Goal: Task Accomplishment & Management: Use online tool/utility

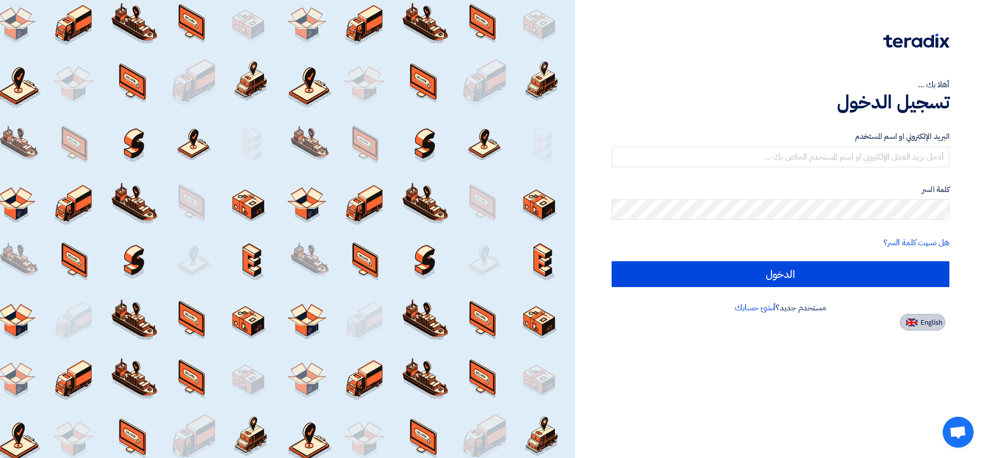
click at [928, 319] on span "English" at bounding box center [932, 322] width 22 height 7
type input "Sign in"
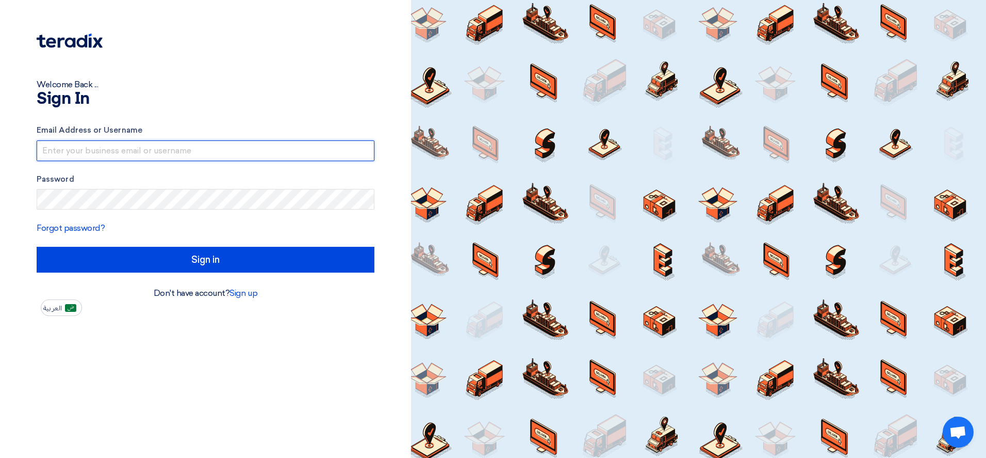
click at [208, 151] on input "text" at bounding box center [206, 150] width 338 height 21
type input "[EMAIL_ADDRESS][DOMAIN_NAME]"
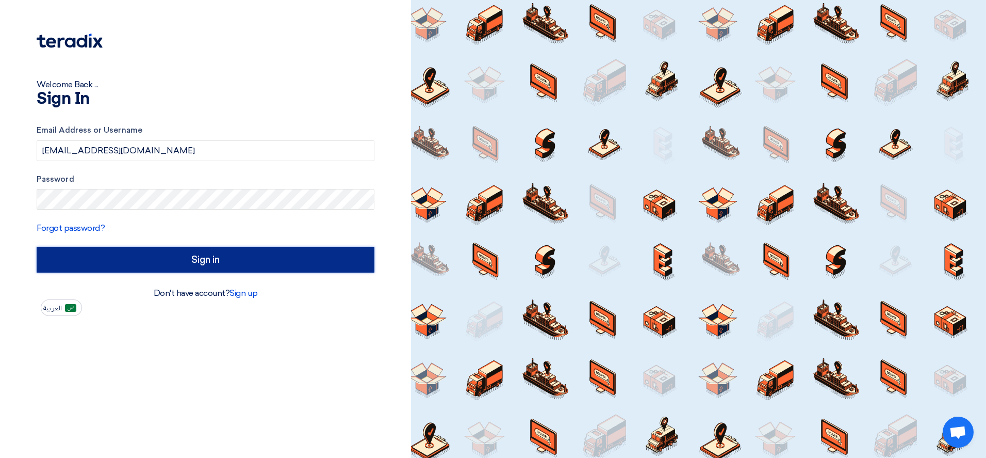
click at [197, 252] on input "Sign in" at bounding box center [206, 260] width 338 height 26
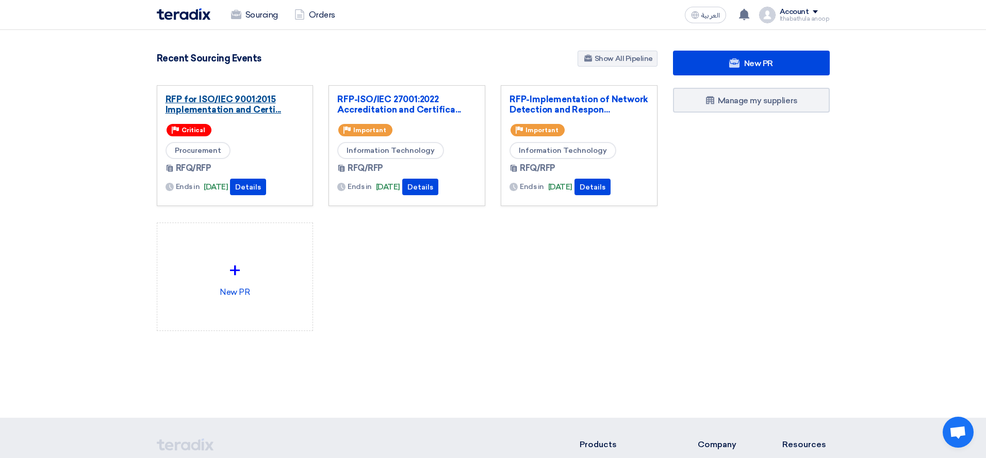
click at [252, 108] on link "RFP for ISO/IEC 9001:2015 Implementation and Certi..." at bounding box center [235, 104] width 139 height 21
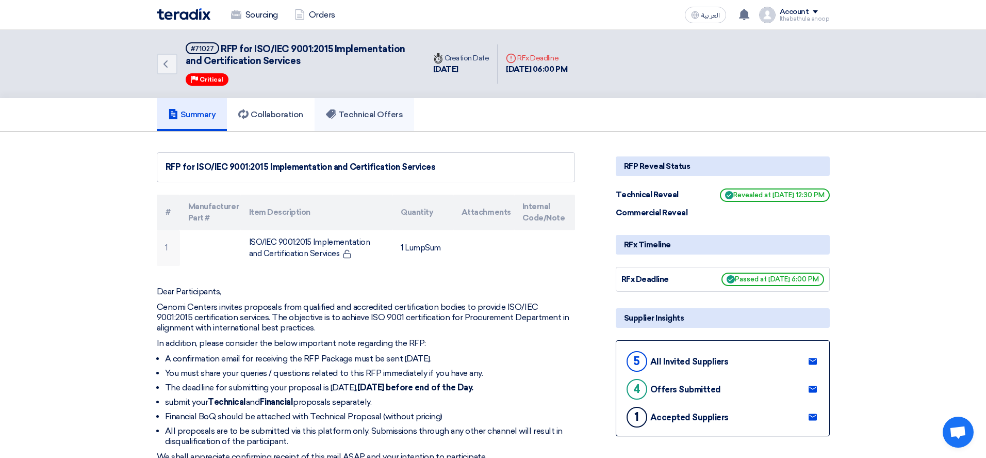
click at [367, 110] on h5 "Technical Offers" at bounding box center [364, 114] width 77 height 10
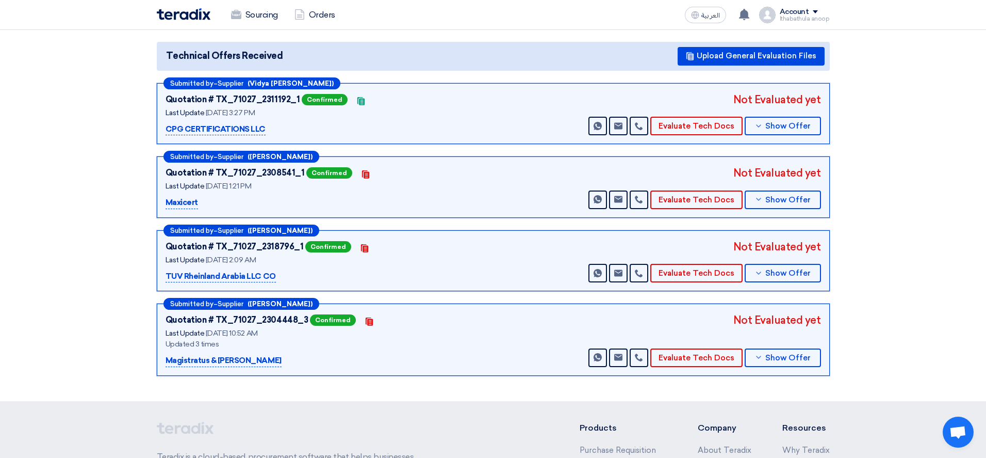
scroll to position [123, 0]
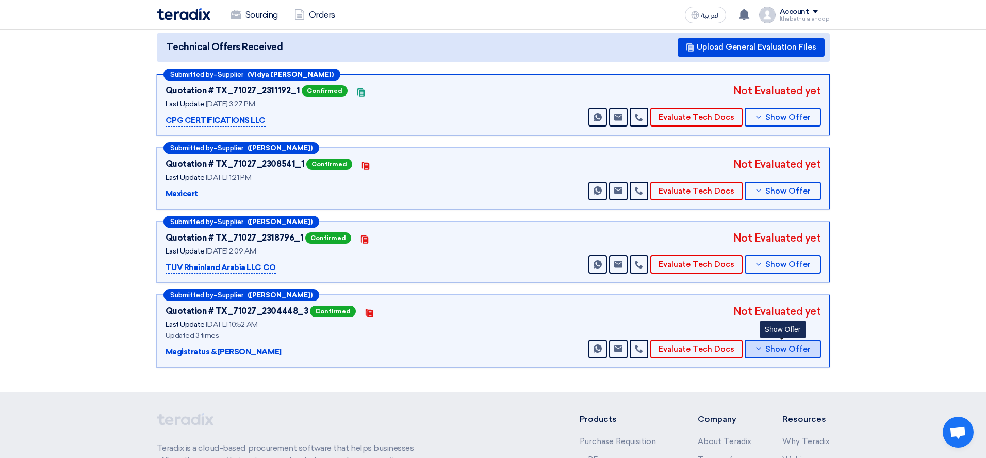
click at [781, 345] on span "Show Offer" at bounding box center [787, 349] width 45 height 8
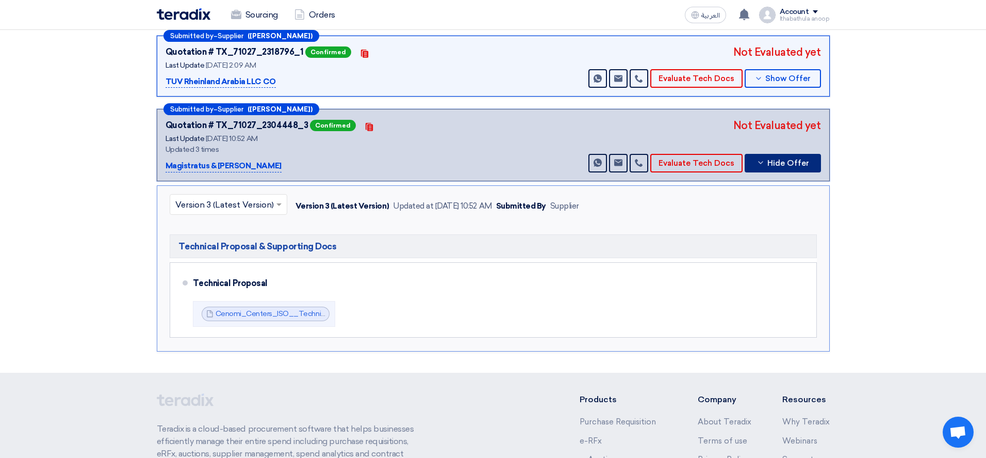
scroll to position [311, 0]
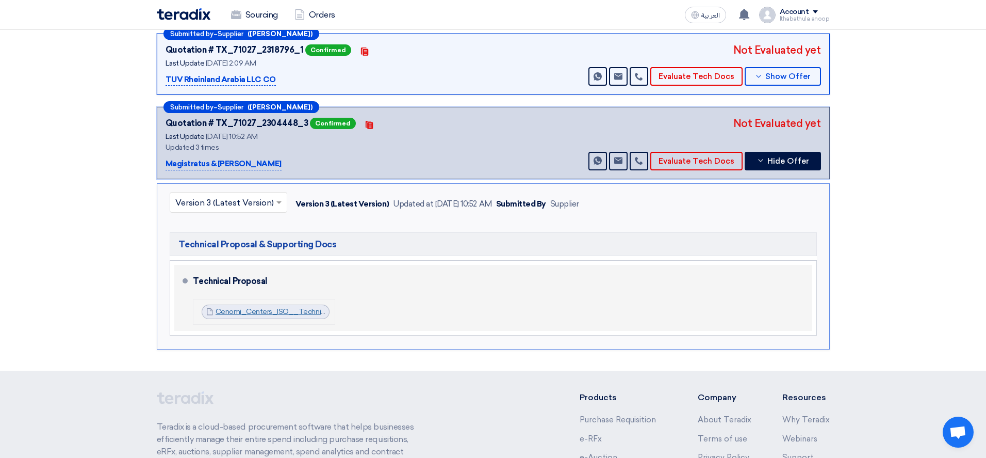
click at [287, 312] on link "Cenomi_Centers_ISO__Technical_Proposal_CC__1756281095634.pdf" at bounding box center [334, 311] width 236 height 9
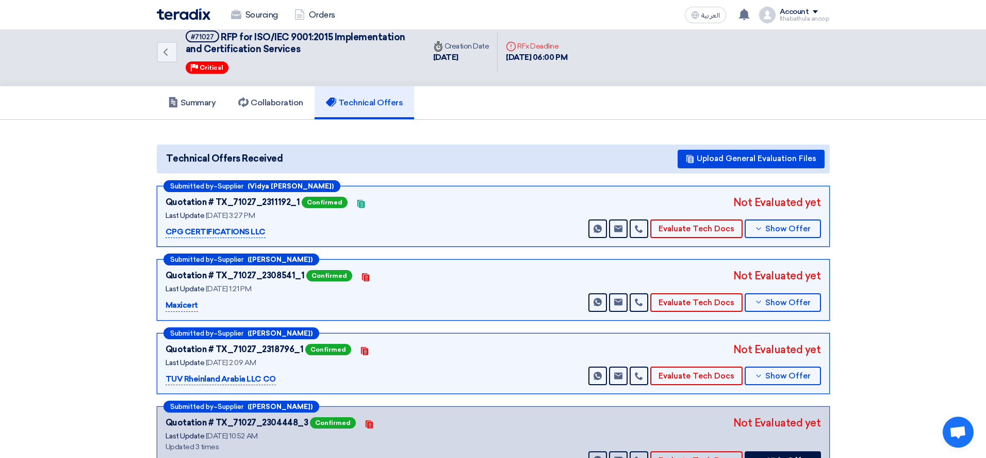
scroll to position [0, 0]
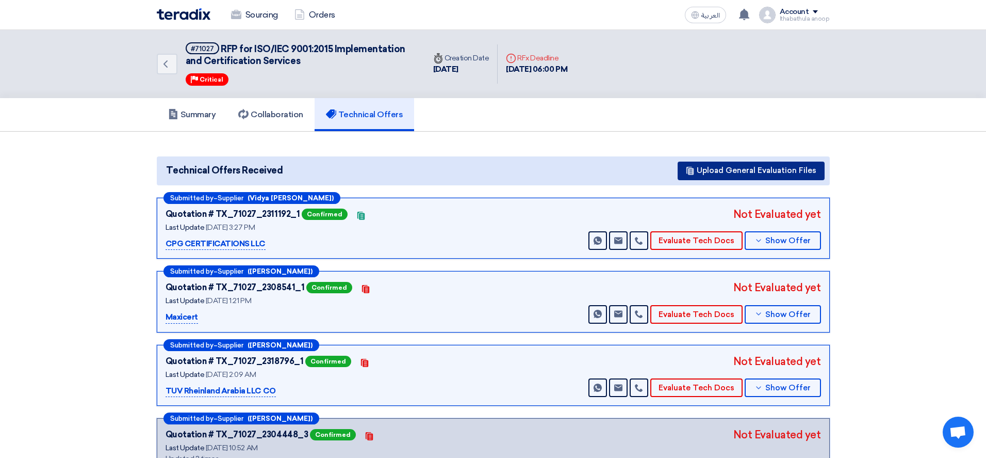
click at [747, 170] on button "Upload General Evaluation Files" at bounding box center [751, 170] width 147 height 19
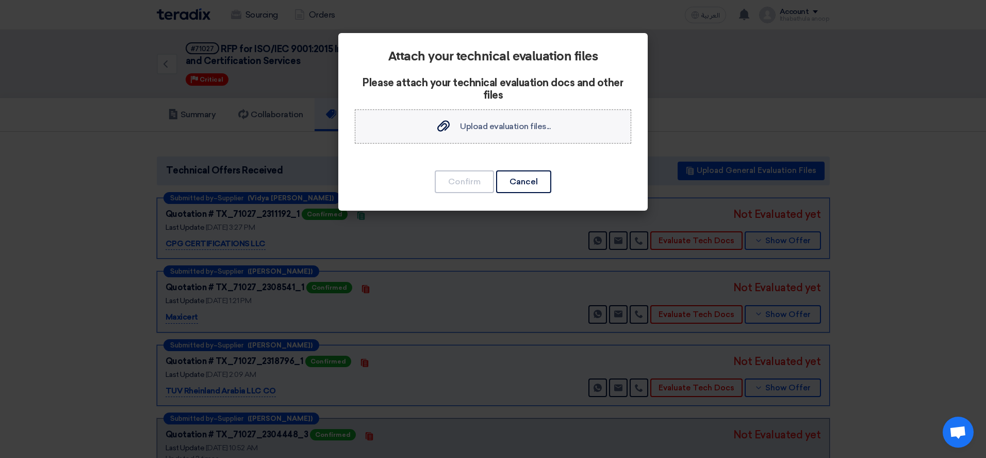
click at [494, 126] on span "Upload evaluation files..." at bounding box center [505, 126] width 91 height 10
click at [0, 0] on input "Upload evaluation files... Upload evaluation files..." at bounding box center [0, 0] width 0 height 0
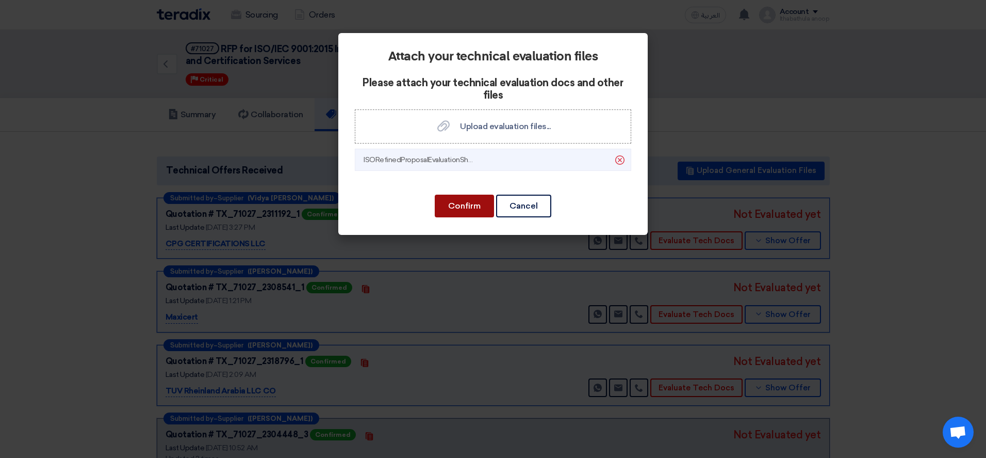
click at [463, 205] on button "Confirm" at bounding box center [464, 205] width 59 height 23
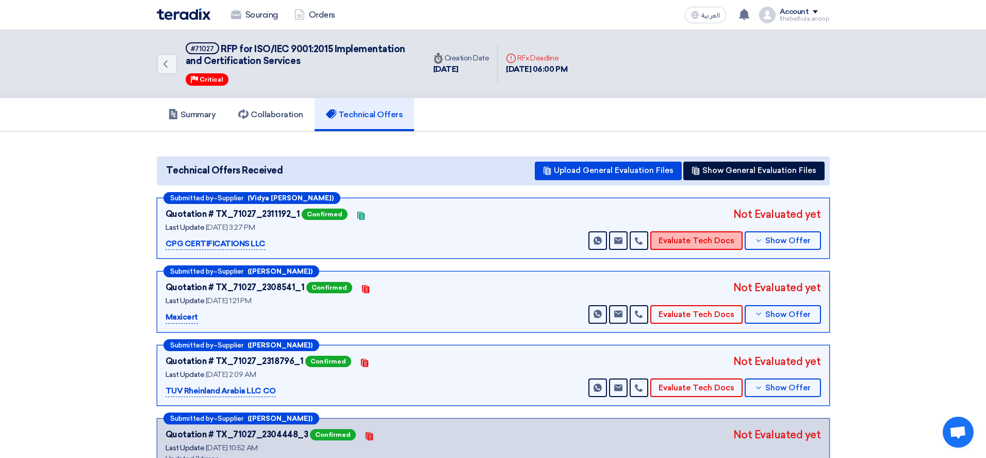
click at [707, 238] on button "Evaluate Tech Docs" at bounding box center [696, 240] width 92 height 19
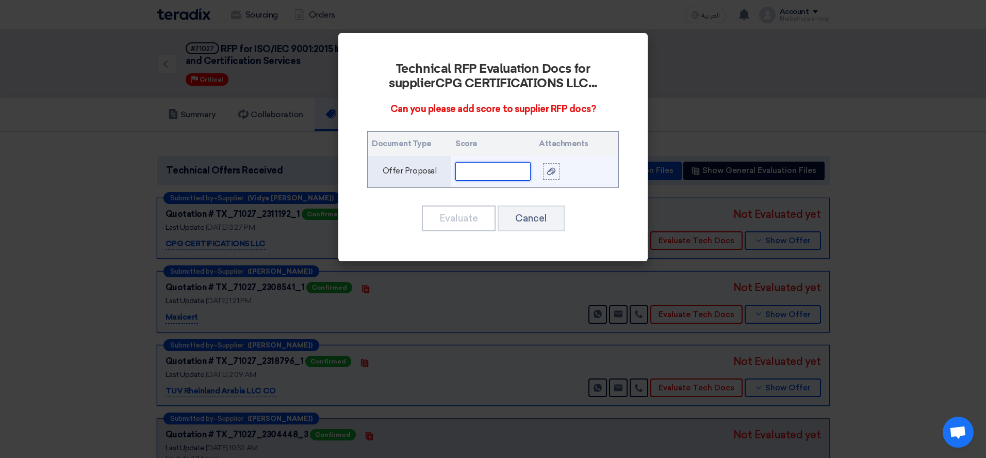
click at [490, 167] on input "text" at bounding box center [492, 171] width 75 height 19
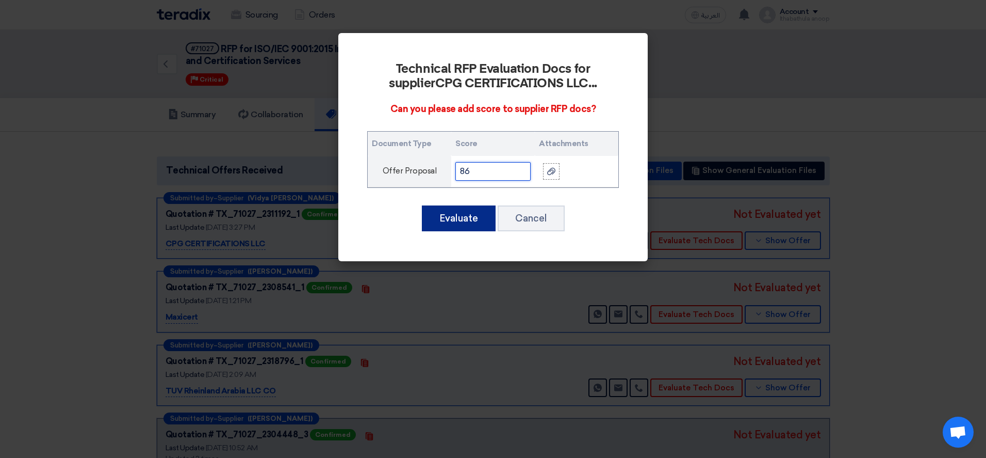
type input "86"
click at [458, 211] on button "Evaluate" at bounding box center [459, 218] width 74 height 26
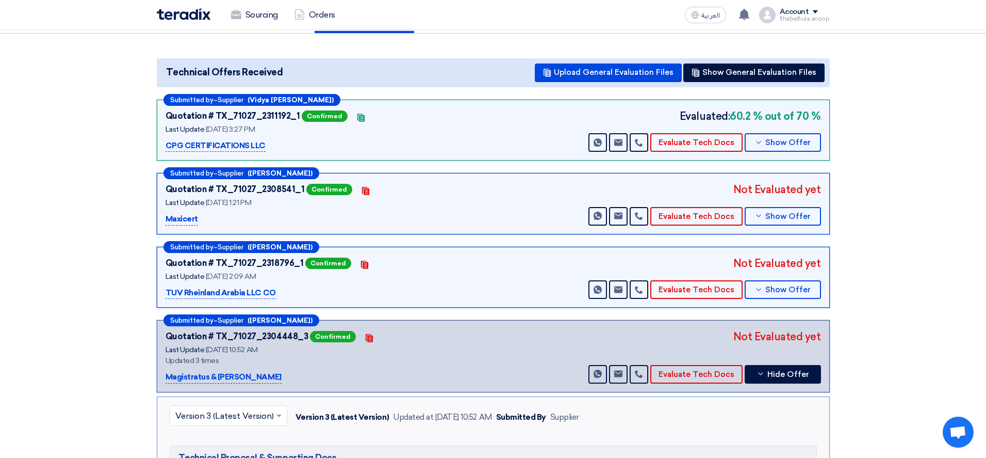
scroll to position [107, 0]
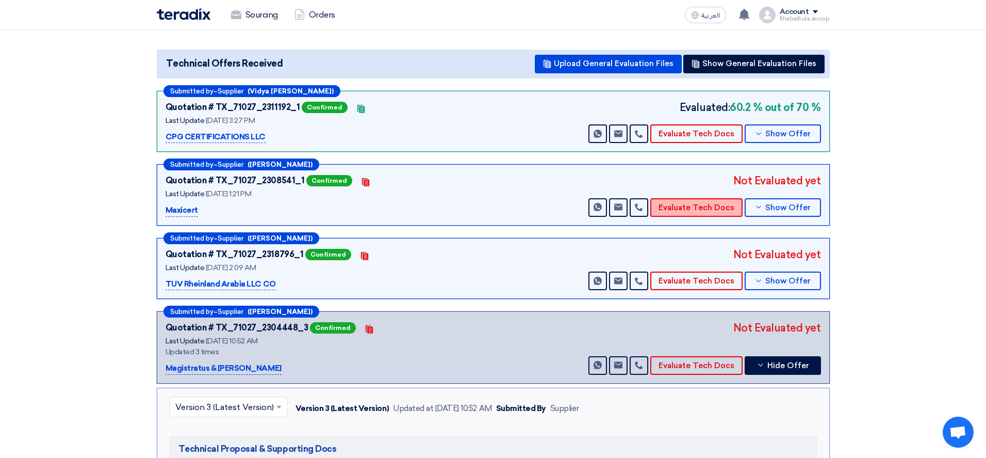
click at [685, 204] on button "Evaluate Tech Docs" at bounding box center [696, 207] width 92 height 19
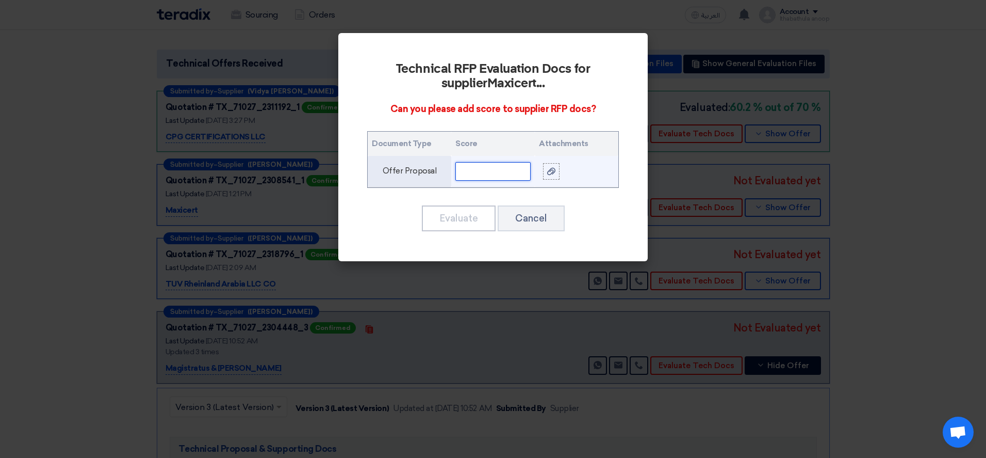
click at [485, 174] on input "text" at bounding box center [492, 171] width 75 height 19
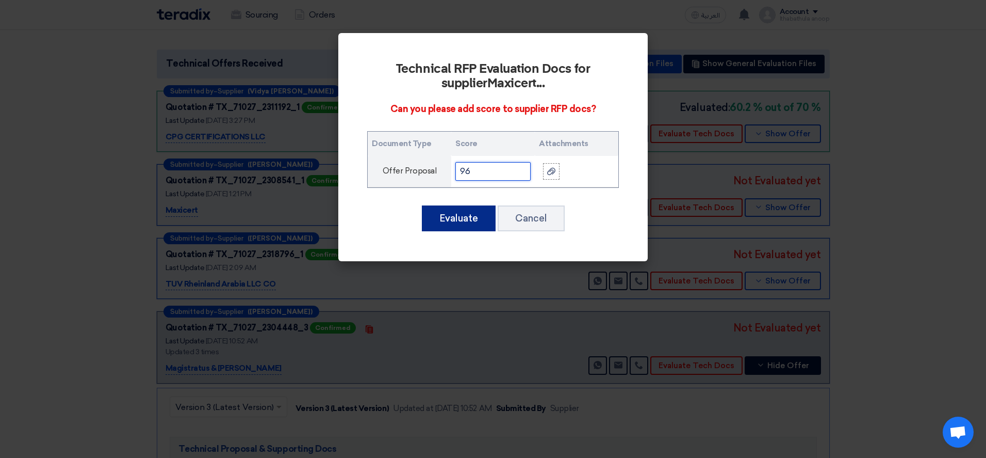
type input "96"
click at [456, 219] on button "Evaluate" at bounding box center [459, 218] width 74 height 26
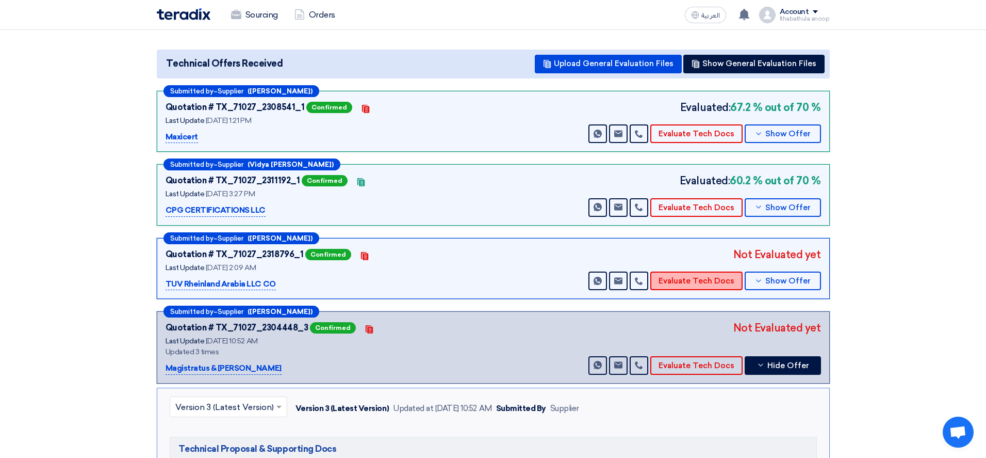
click at [701, 280] on button "Evaluate Tech Docs" at bounding box center [696, 280] width 92 height 19
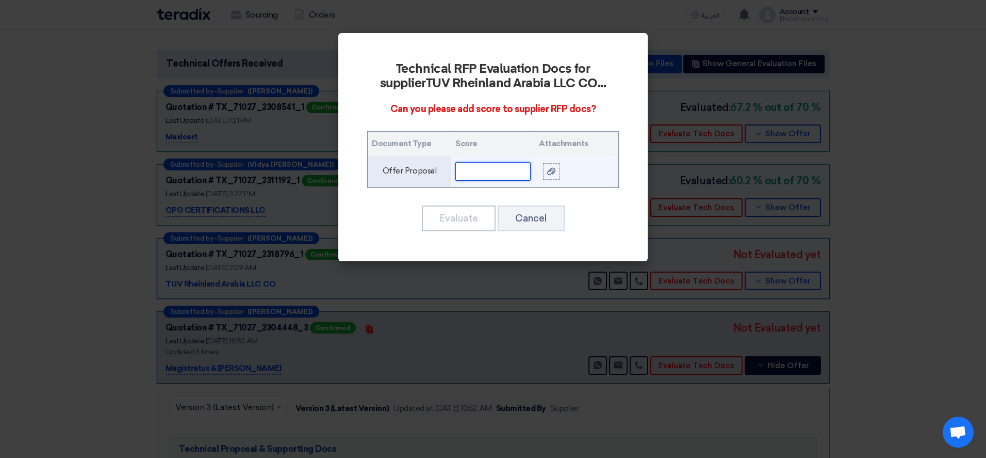
click at [503, 175] on input "text" at bounding box center [492, 171] width 75 height 19
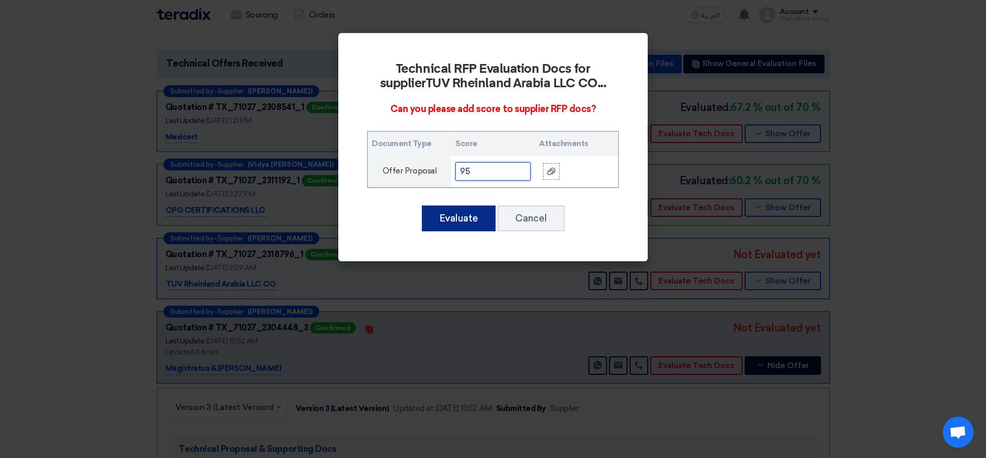
type input "95"
click at [465, 216] on button "Evaluate" at bounding box center [459, 218] width 74 height 26
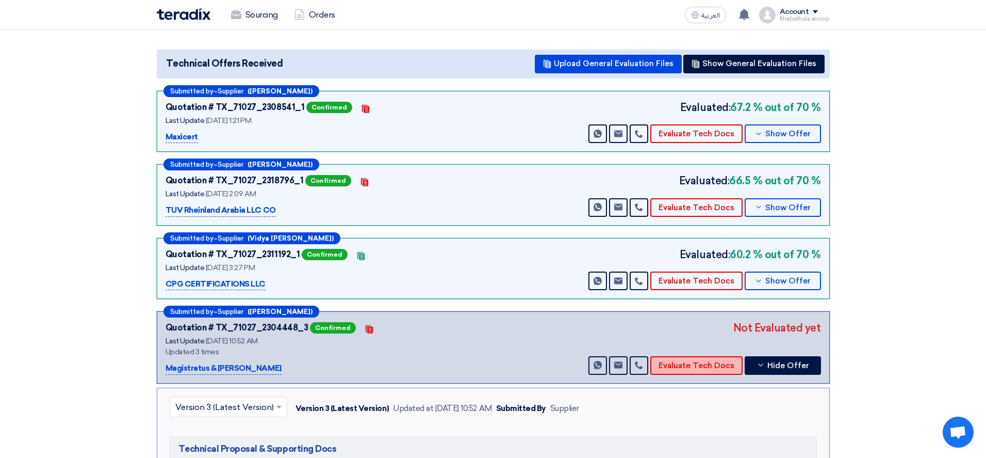
click at [693, 366] on button "Evaluate Tech Docs" at bounding box center [696, 365] width 92 height 19
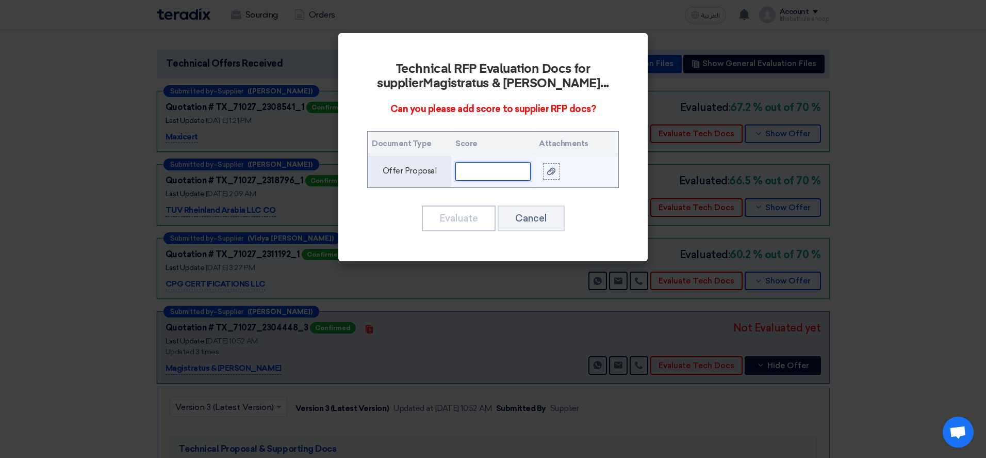
click at [492, 174] on input "text" at bounding box center [492, 171] width 75 height 19
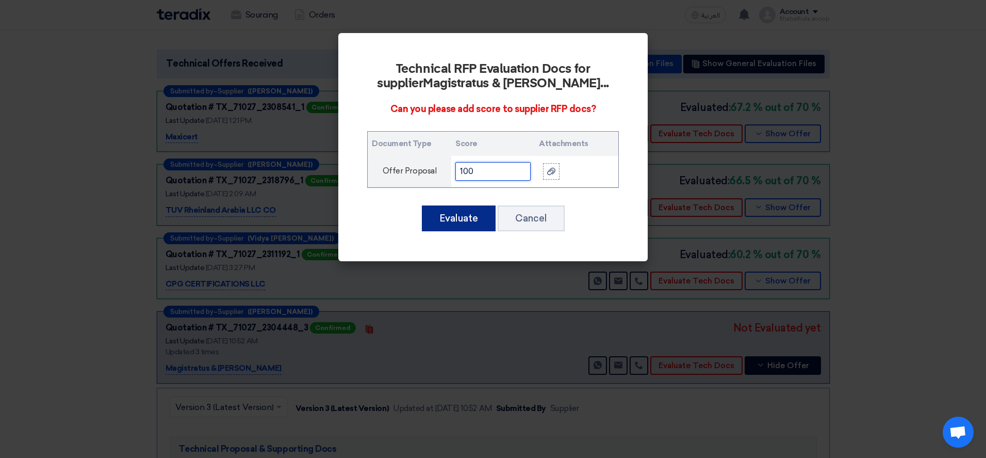
type input "100"
click at [460, 217] on button "Evaluate" at bounding box center [459, 218] width 74 height 26
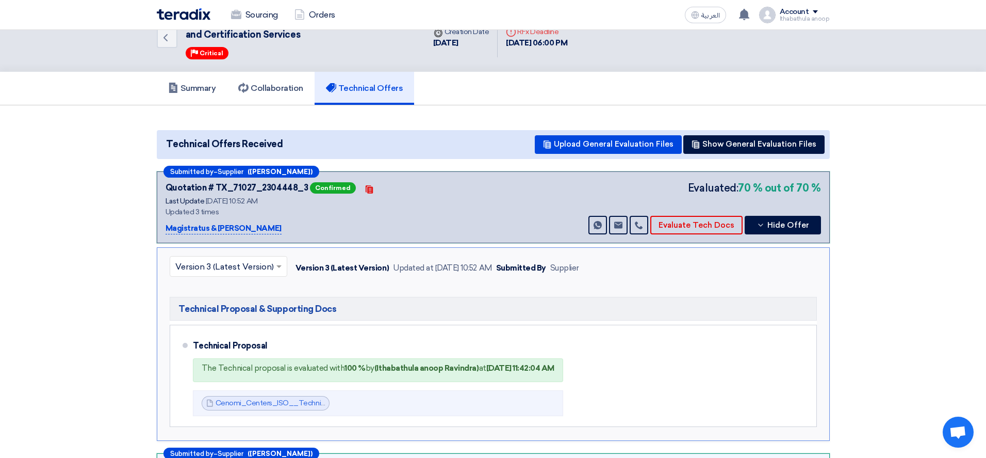
scroll to position [0, 0]
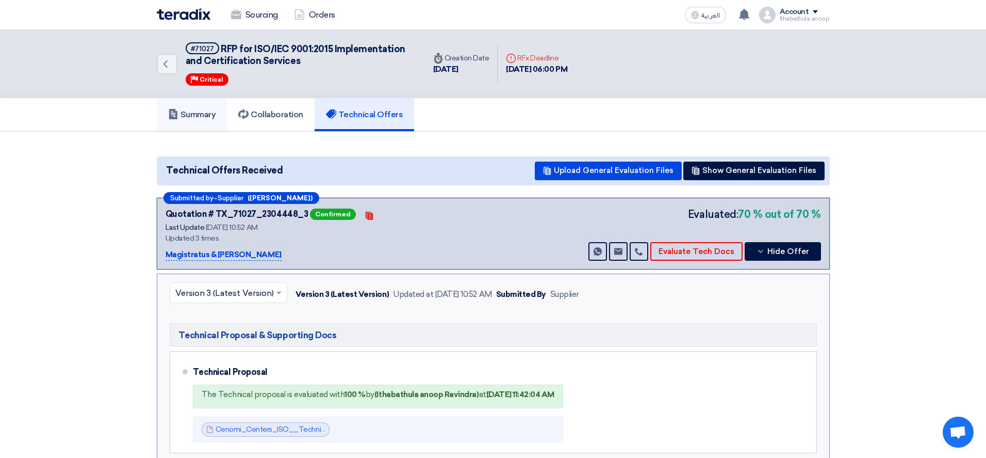
click at [202, 112] on h5 "Summary" at bounding box center [192, 114] width 48 height 10
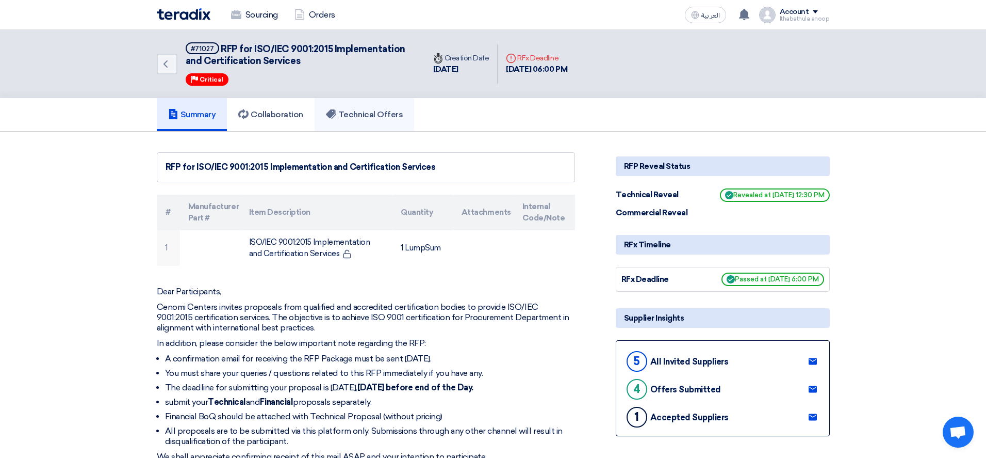
click at [354, 116] on h5 "Technical Offers" at bounding box center [364, 114] width 77 height 10
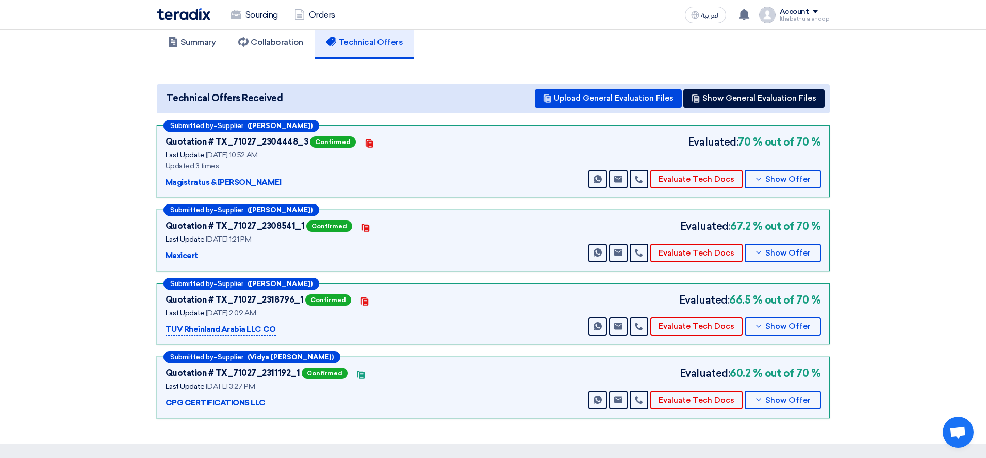
scroll to position [74, 0]
